Goal: Task Accomplishment & Management: Manage account settings

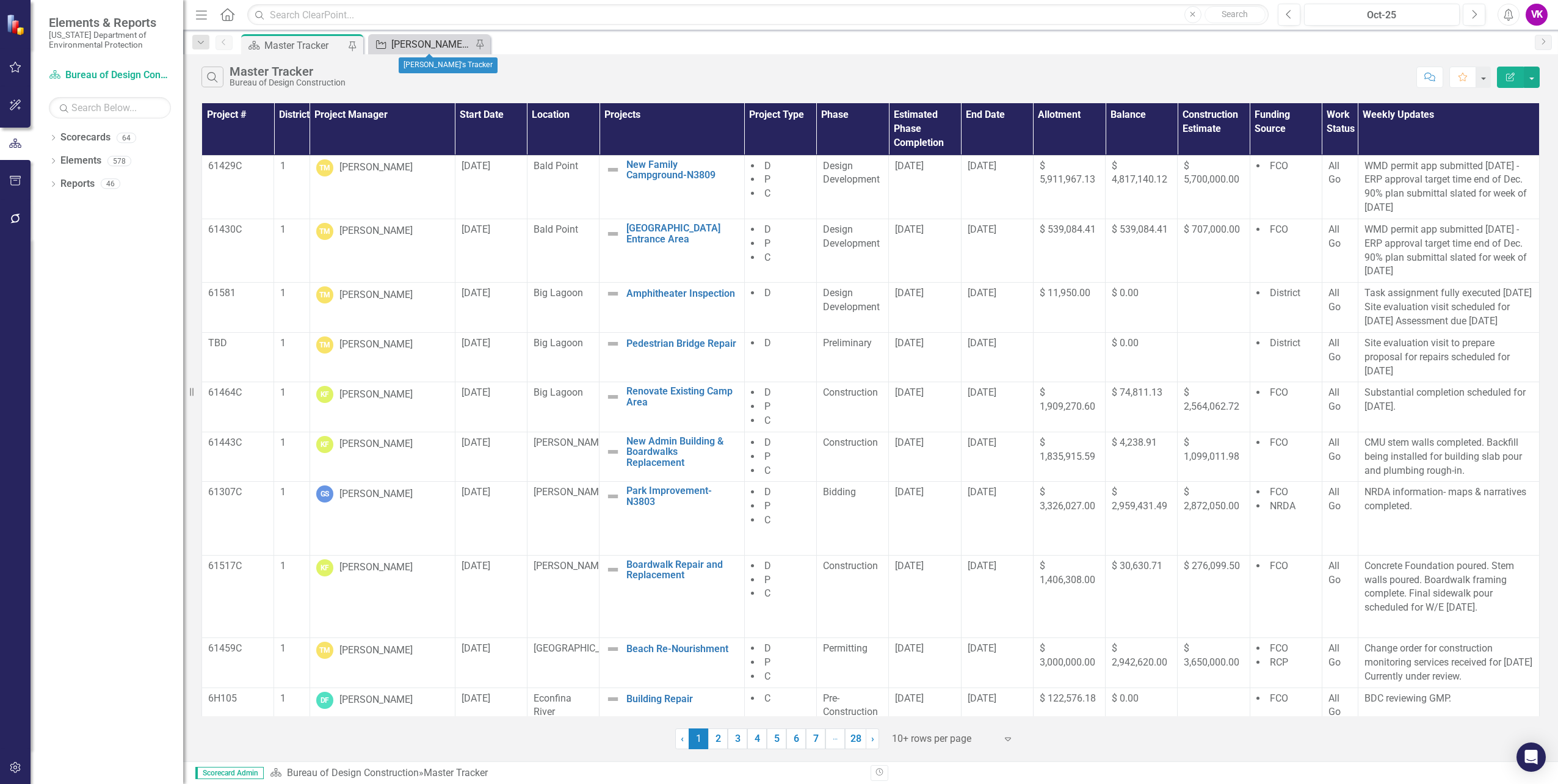
click at [428, 42] on div "[PERSON_NAME]'s Tracker" at bounding box center [432, 44] width 81 height 15
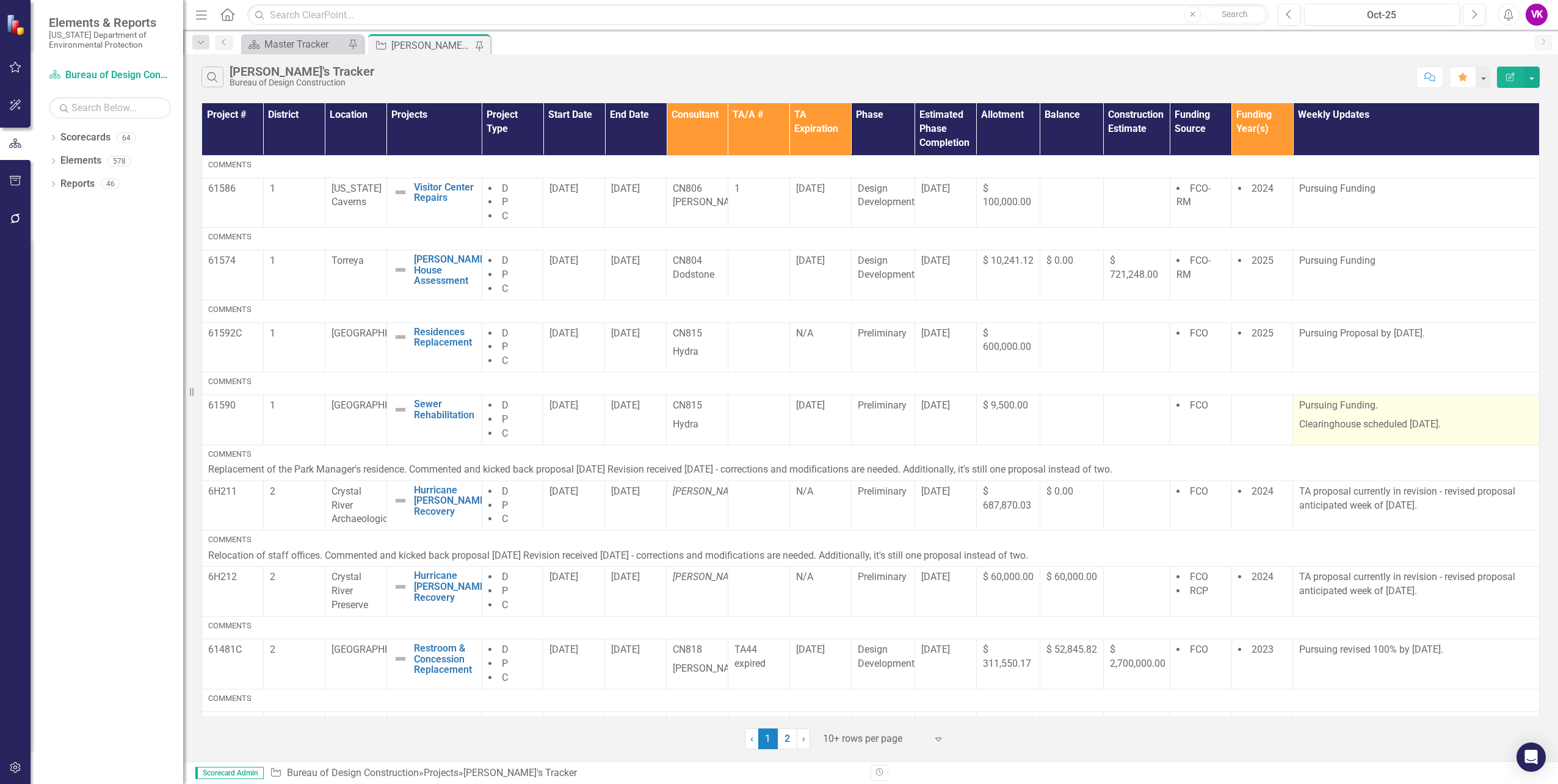
click at [1299, 404] on p "Pursuing Funding." at bounding box center [1416, 407] width 234 height 16
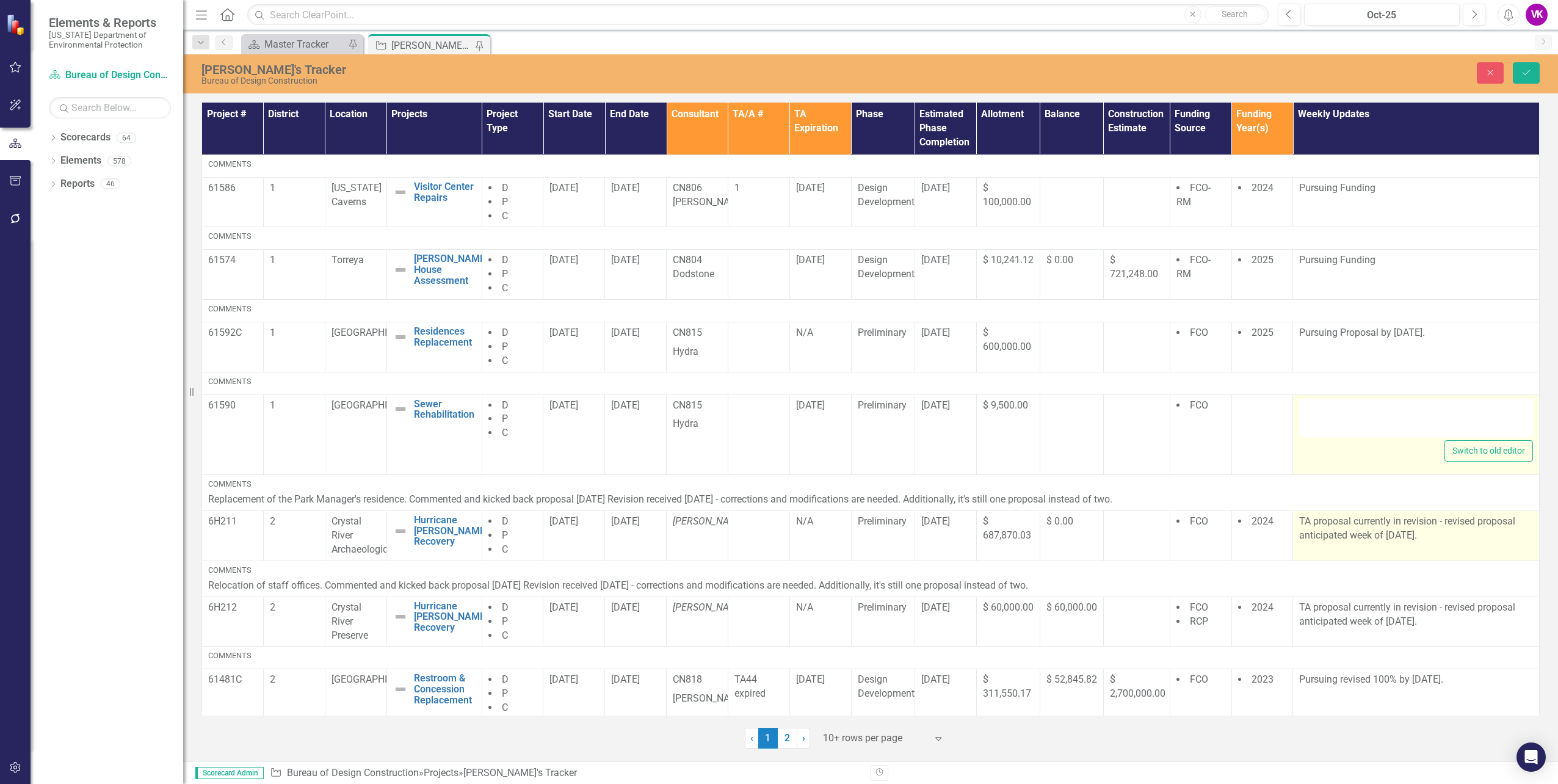
type textarea "<p>Pursuing Funding.</p> <p>Clearinghouse scheduled [DATE].</p>"
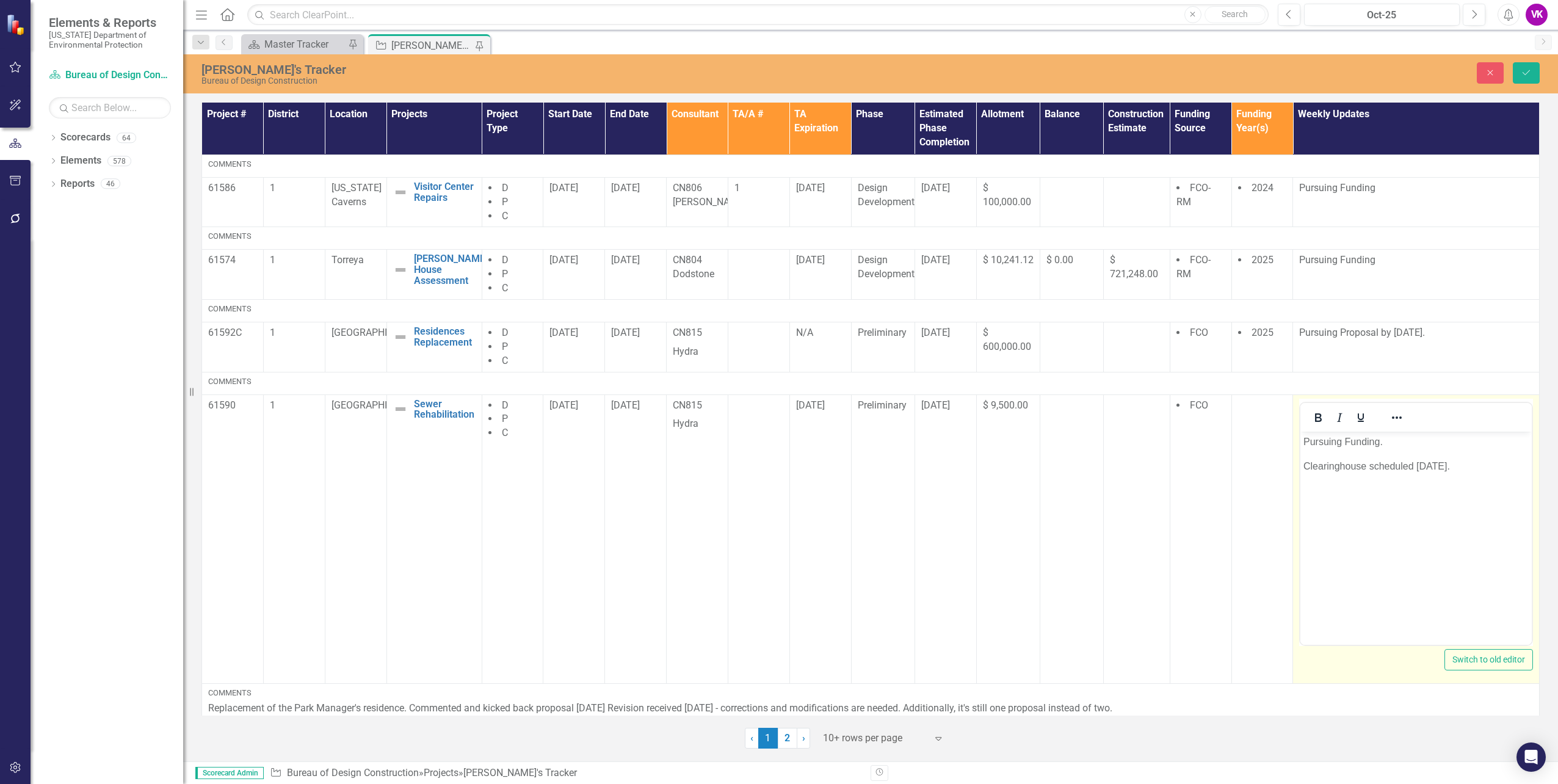
click at [1303, 440] on p "Pursuing Funding." at bounding box center [1416, 441] width 225 height 14
click at [1524, 74] on icon "submit" at bounding box center [1526, 73] width 8 height 5
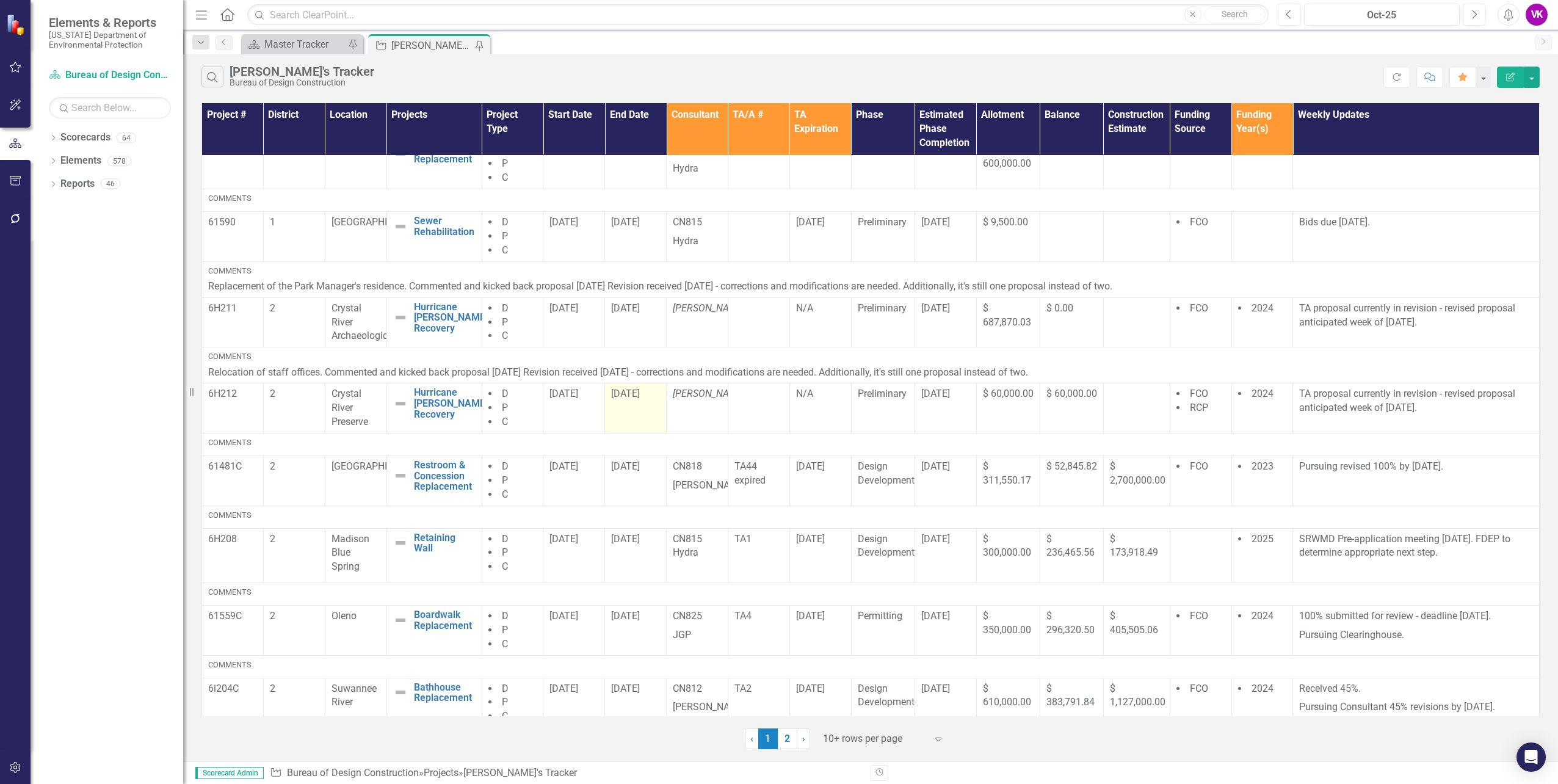
scroll to position [205, 0]
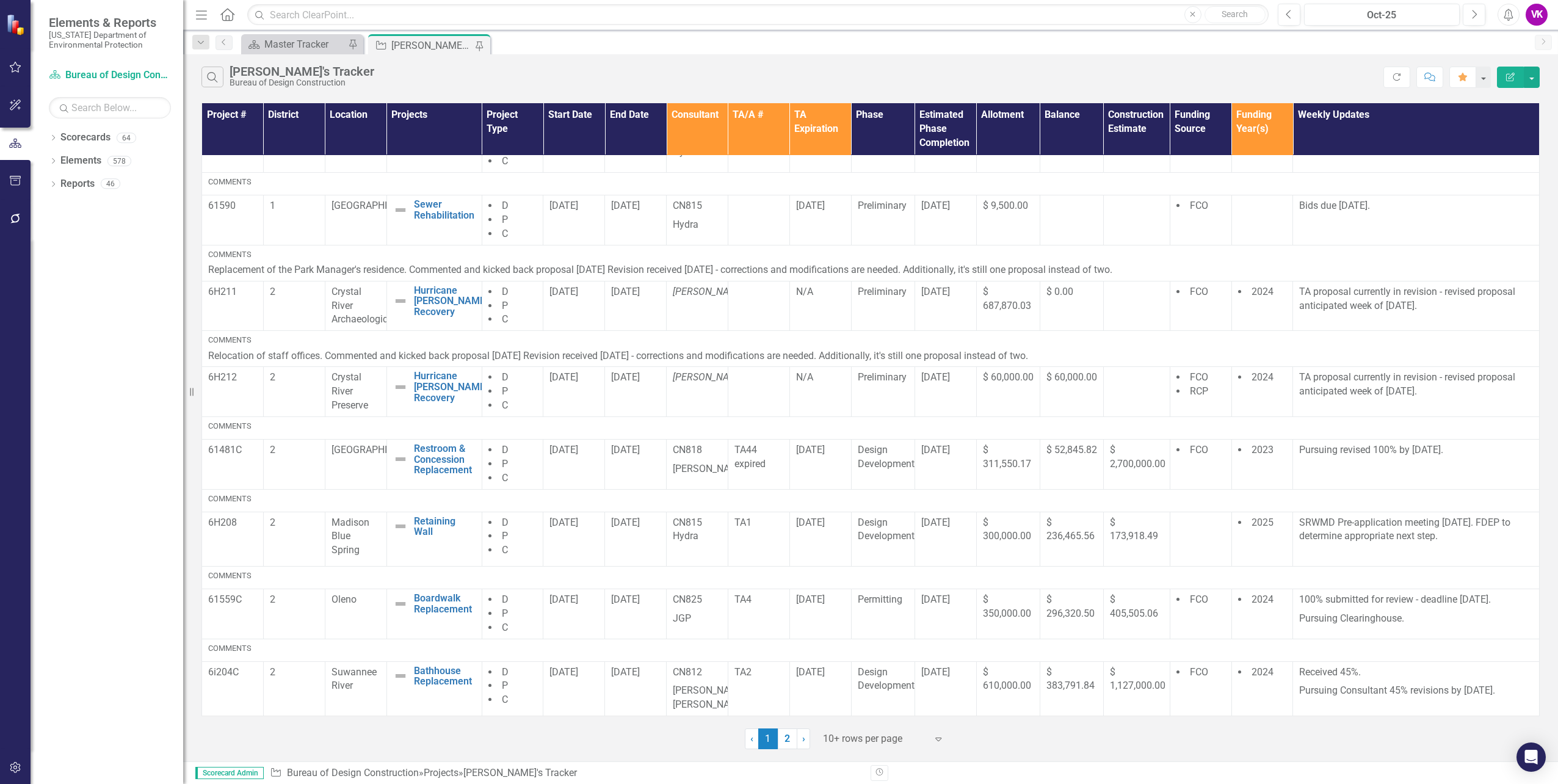
click at [788, 741] on link "2" at bounding box center [788, 738] width 20 height 21
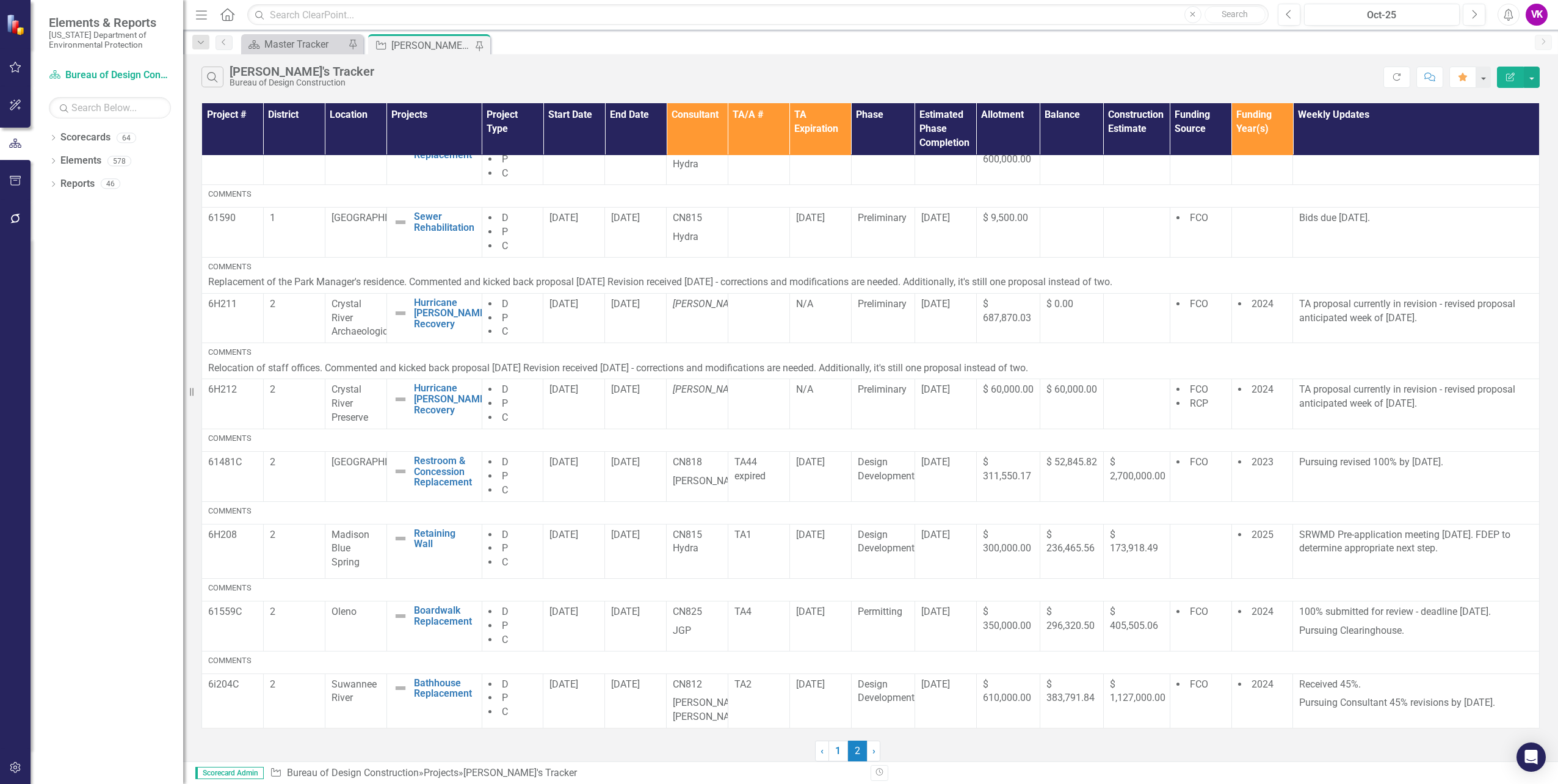
scroll to position [0, 0]
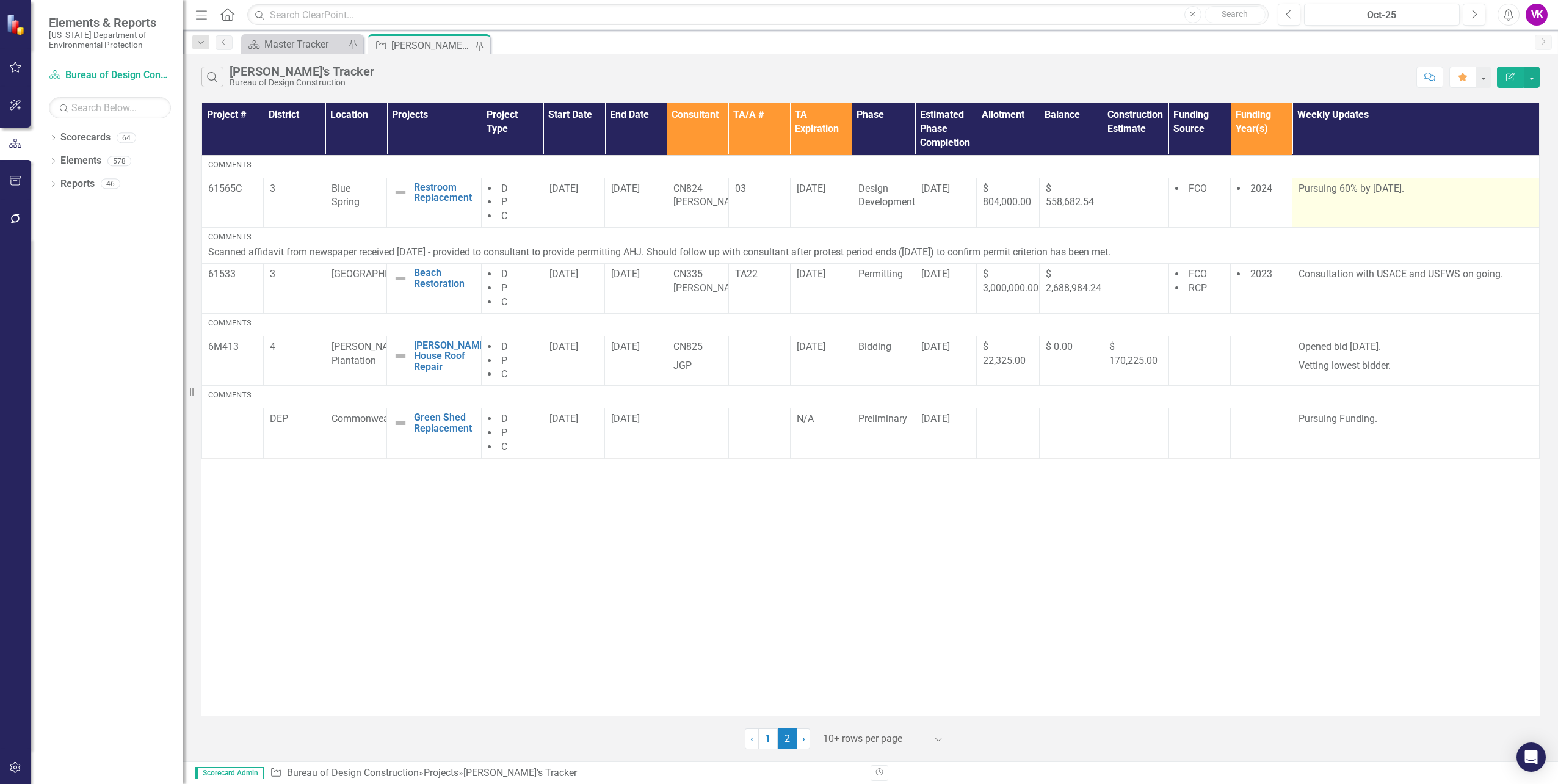
click at [1300, 190] on p "Pursuing 60% by [DATE]." at bounding box center [1416, 190] width 235 height 16
click at [1299, 188] on p "Pursuing 60% by [DATE]." at bounding box center [1416, 190] width 235 height 16
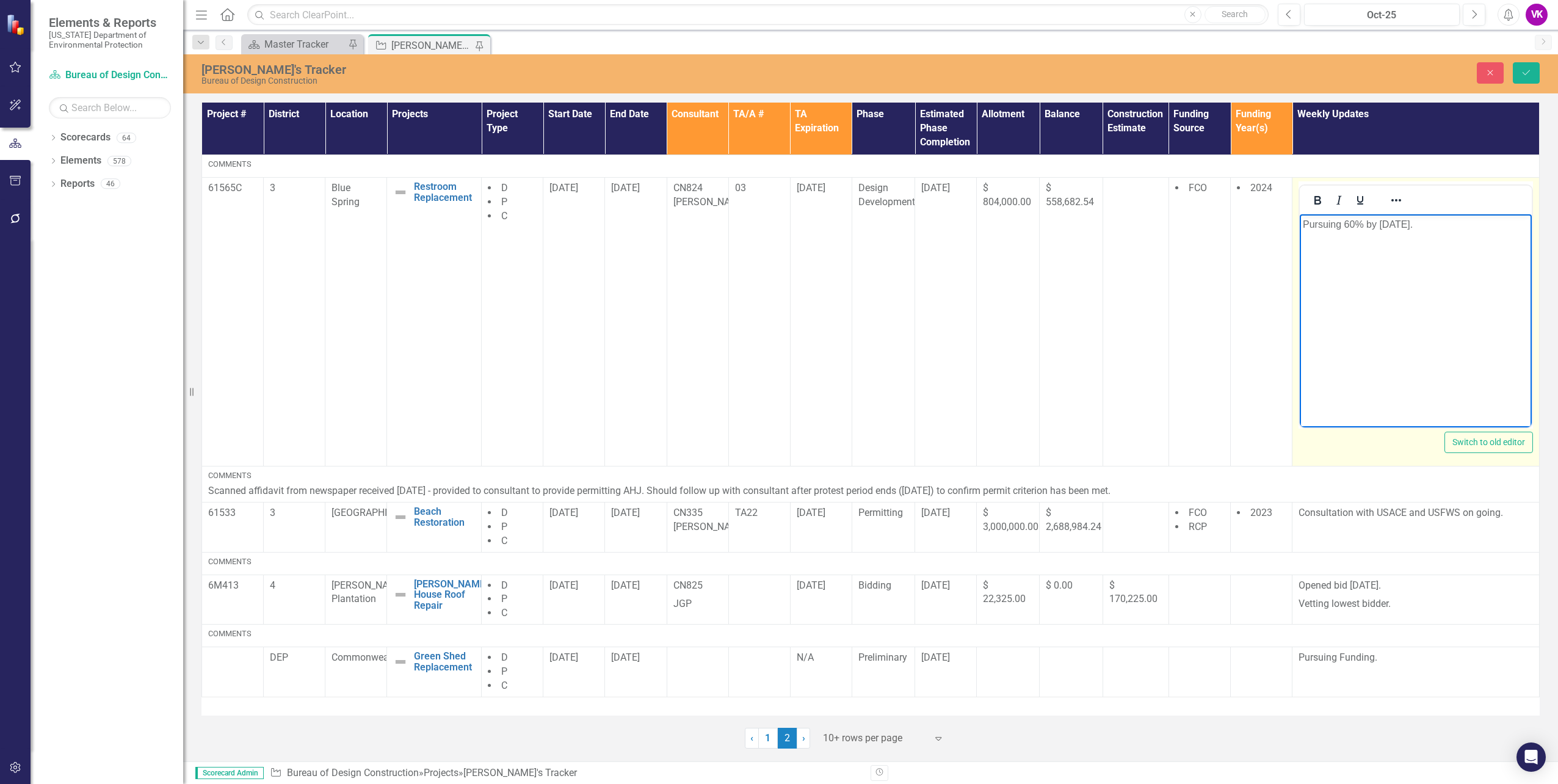
drag, startPoint x: 2599, startPoint y: 402, endPoint x: 1304, endPoint y: 224, distance: 1307.2
click at [1304, 224] on p "Pursuing 60% by [DATE]." at bounding box center [1416, 224] width 226 height 14
click at [1526, 75] on icon "Save" at bounding box center [1526, 73] width 11 height 8
